Goal: Task Accomplishment & Management: Manage account settings

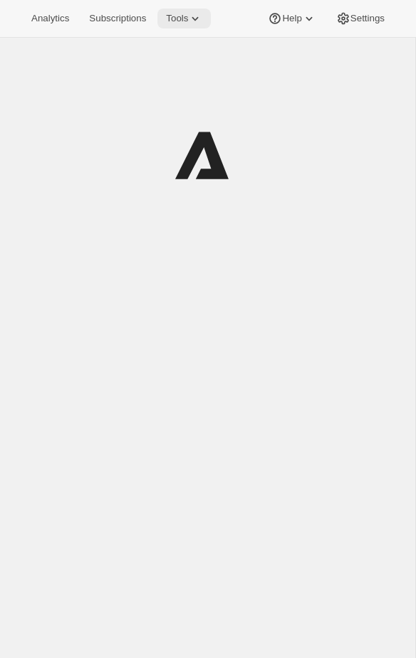
click at [195, 27] on button "Tools" at bounding box center [183, 19] width 53 height 20
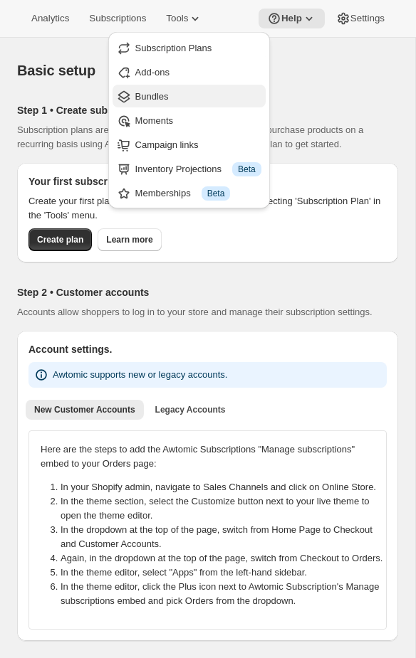
click at [176, 95] on span "Bundles" at bounding box center [198, 97] width 126 height 14
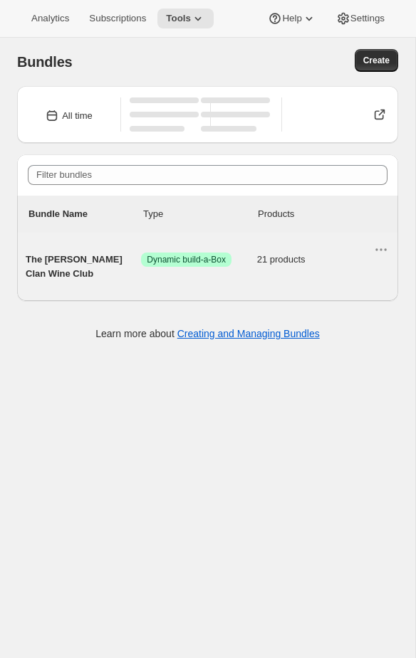
click at [332, 266] on span "21 products" at bounding box center [314, 260] width 115 height 14
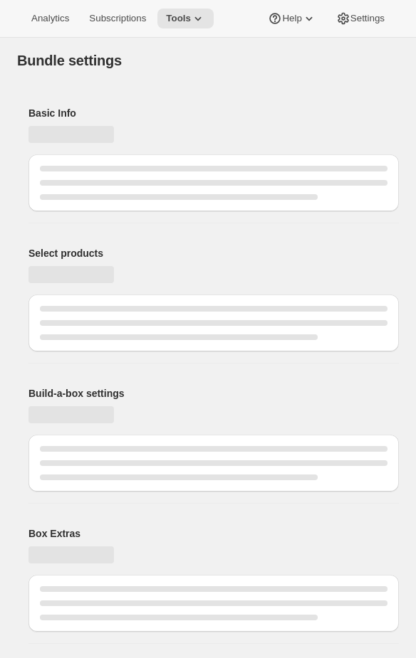
type input "The [PERSON_NAME] Clan Wine Club"
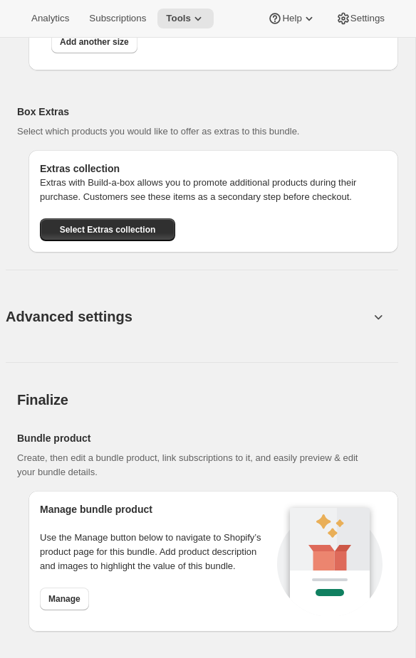
scroll to position [2977, 0]
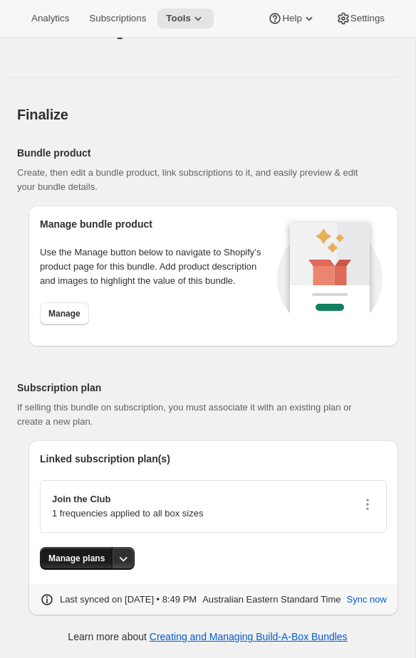
click at [94, 553] on span "Manage plans" at bounding box center [76, 558] width 56 height 11
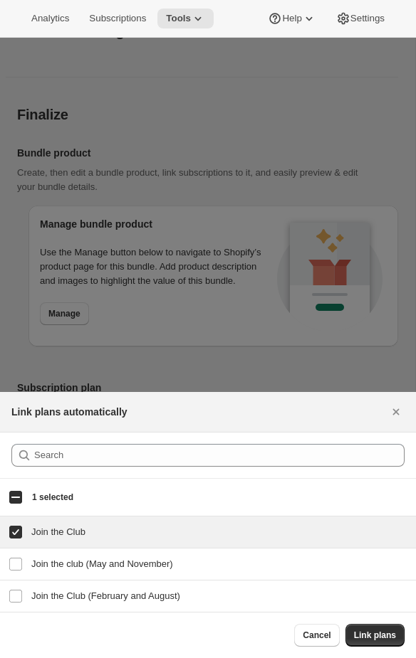
click at [319, 331] on div at bounding box center [208, 329] width 416 height 658
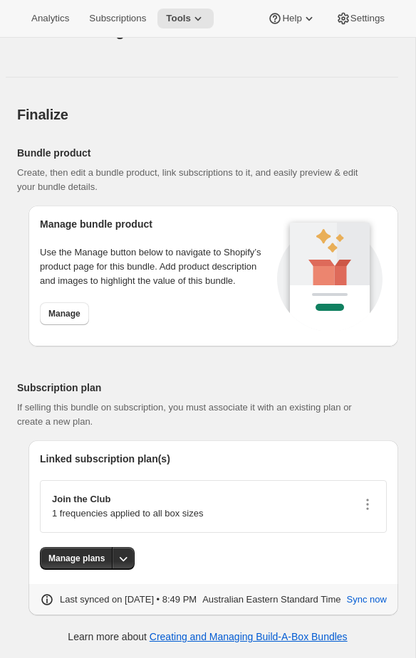
scroll to position [2954, 0]
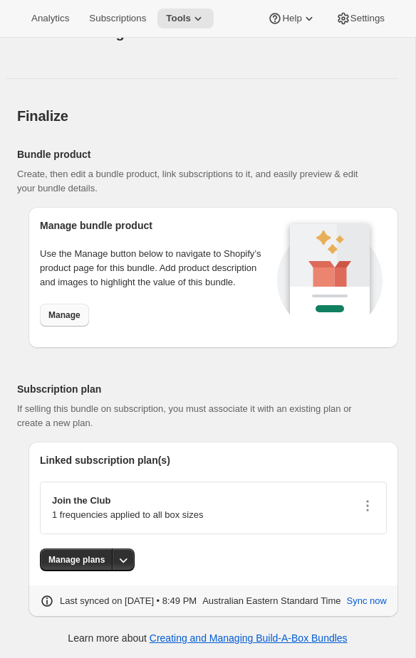
click at [70, 321] on span "Manage" at bounding box center [64, 315] width 32 height 11
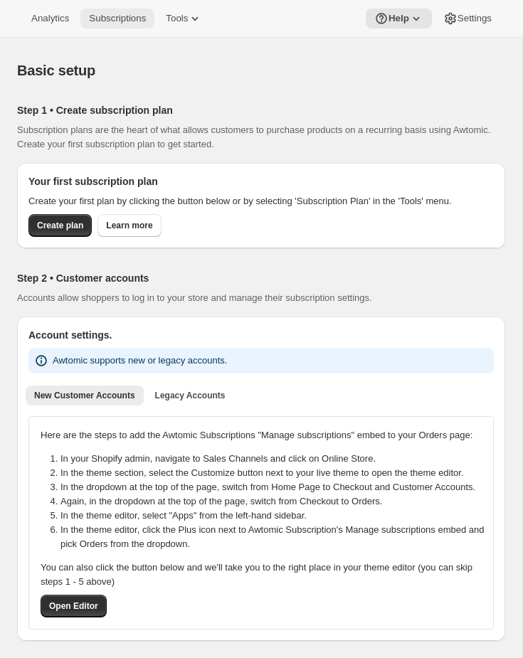
click at [111, 16] on span "Subscriptions" at bounding box center [117, 18] width 57 height 11
